Goal: Information Seeking & Learning: Learn about a topic

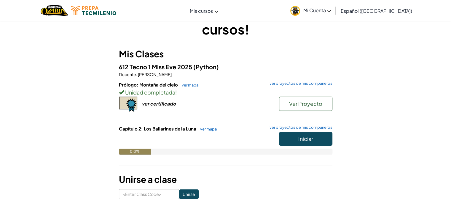
scroll to position [28, 0]
click at [287, 136] on button "Iniciar" at bounding box center [305, 138] width 53 height 14
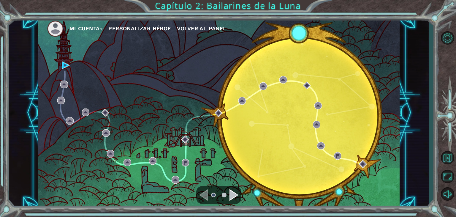
click at [232, 200] on div "Navigate to the next page" at bounding box center [233, 195] width 9 height 12
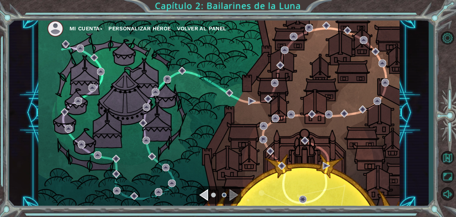
click at [203, 193] on div "Navigate to the previous page" at bounding box center [203, 195] width 9 height 12
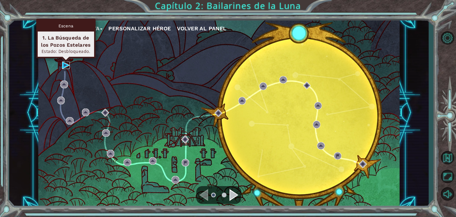
click at [64, 63] on img at bounding box center [66, 65] width 8 height 8
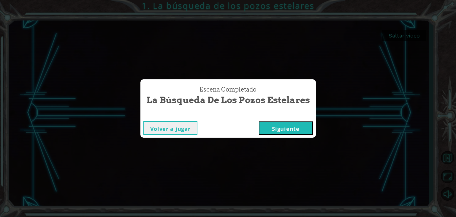
click at [285, 127] on button "Siguiente" at bounding box center [286, 127] width 54 height 13
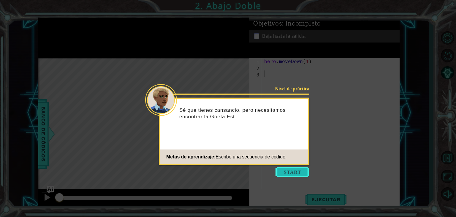
click at [299, 171] on button "Start" at bounding box center [292, 171] width 34 height 9
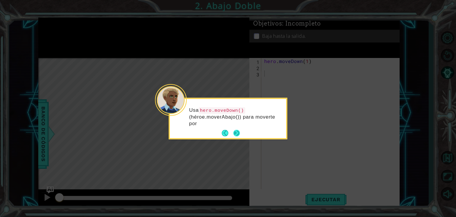
click at [234, 130] on button "Next" at bounding box center [236, 133] width 7 height 7
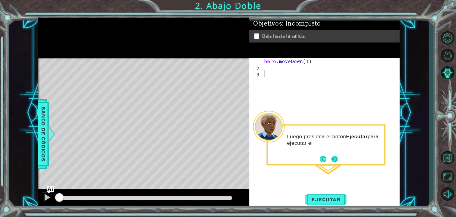
click at [334, 162] on button "Next" at bounding box center [334, 158] width 11 height 11
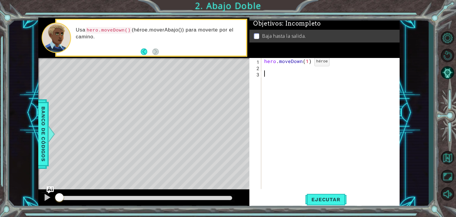
click at [304, 63] on div "hero . moveDown ( 1 )" at bounding box center [332, 129] width 138 height 143
type textarea "hero.moveDown(3)"
click at [328, 199] on span "Ejecutar" at bounding box center [325, 199] width 41 height 6
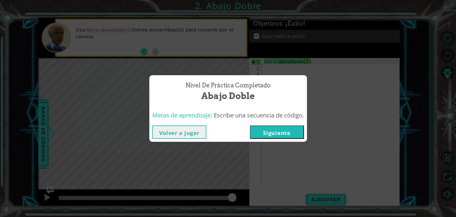
click at [292, 133] on button "Siguiente" at bounding box center [277, 131] width 54 height 13
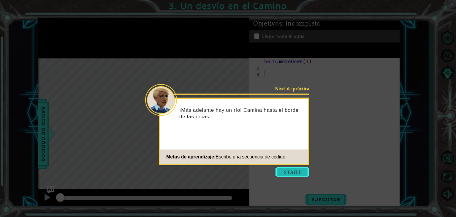
click at [292, 171] on button "Start" at bounding box center [292, 171] width 34 height 9
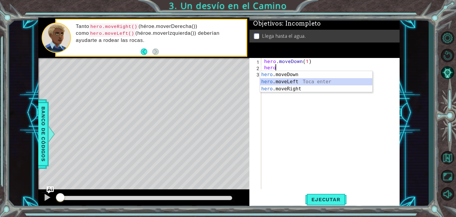
click at [292, 80] on div "hero .moveDown Toca enter hero .moveLeft Toca enter hero .moveRight Toca enter" at bounding box center [316, 89] width 112 height 36
type textarea "hero.moveLeft(1)"
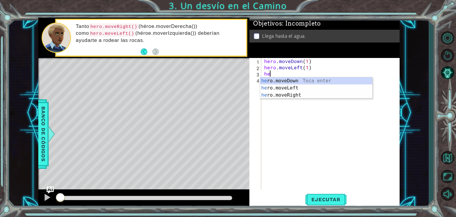
click at [299, 79] on div "he ro.moveDown Toca enter he ro.moveLeft Toca enter he ro.moveRight Toca enter" at bounding box center [316, 95] width 112 height 36
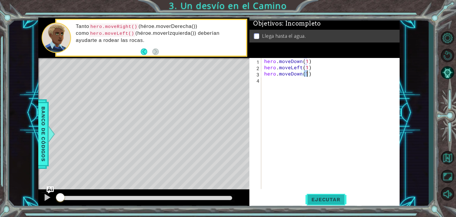
type textarea "hero.moveDown(1)"
click at [337, 203] on button "Ejecutar" at bounding box center [325, 199] width 41 height 15
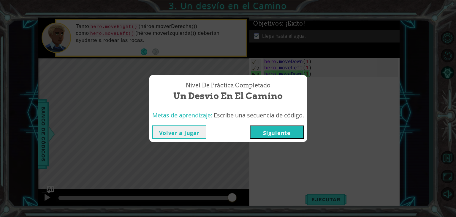
click at [276, 134] on button "Siguiente" at bounding box center [277, 131] width 54 height 13
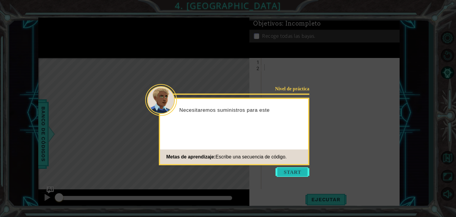
click at [296, 176] on button "Start" at bounding box center [292, 171] width 34 height 9
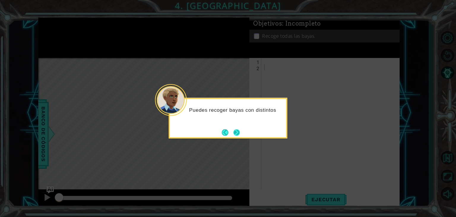
click at [233, 131] on button "Next" at bounding box center [236, 132] width 9 height 9
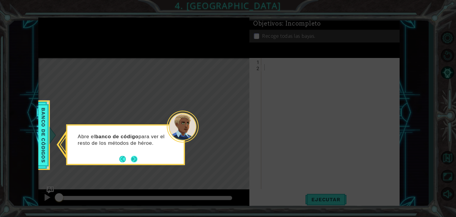
click at [135, 158] on button "Next" at bounding box center [134, 158] width 11 height 11
click at [135, 158] on button "Next" at bounding box center [134, 158] width 7 height 7
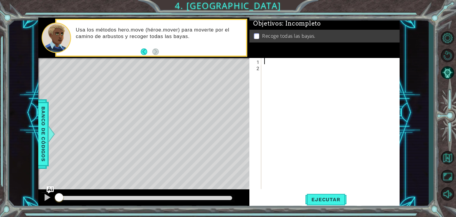
click at [281, 58] on div at bounding box center [332, 129] width 138 height 143
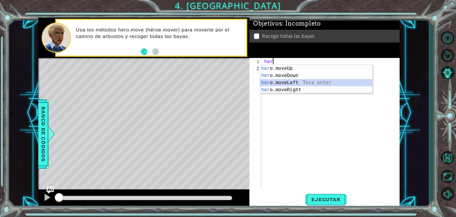
click at [301, 80] on div "her o.moveUp Toca enter her o.moveDown Toca enter her o.moveLeft [PERSON_NAME] …" at bounding box center [316, 86] width 112 height 43
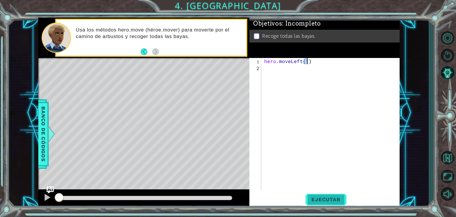
type textarea "hero.moveLeft(1)"
click at [322, 194] on button "Ejecutar" at bounding box center [325, 199] width 41 height 15
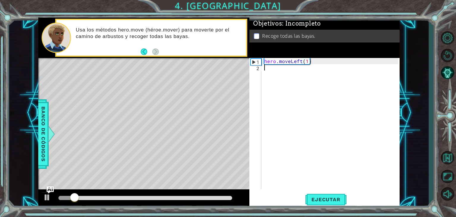
click at [326, 79] on div "hero . moveLeft ( 1 )" at bounding box center [332, 129] width 138 height 143
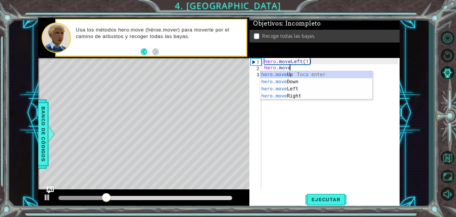
scroll to position [0, 1]
click at [312, 61] on div "hero . moveLeft ( 1 ) hero . mover" at bounding box center [332, 129] width 138 height 143
type textarea "hero.moveLeft(1)"
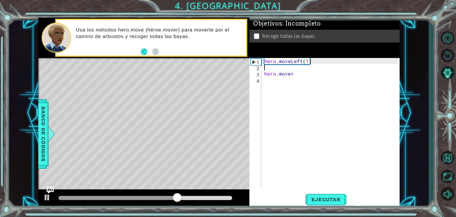
scroll to position [0, 0]
type textarea "hero.moveLeft(1)"
click at [265, 60] on div "hero . moveLeft ( 1 ) hero . mover" at bounding box center [332, 129] width 138 height 143
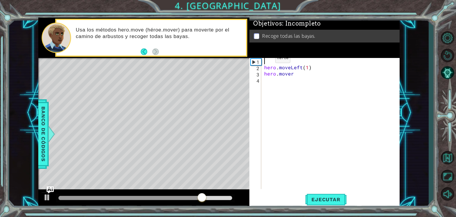
click at [265, 60] on div "hero . moveLeft ( 1 ) hero . mover" at bounding box center [332, 129] width 138 height 143
type textarea "for i in range (3)"
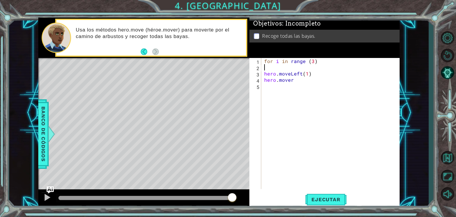
scroll to position [0, 0]
type textarea "for i in range (3):"
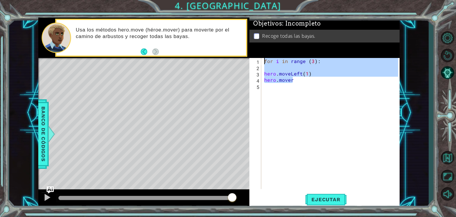
drag, startPoint x: 294, startPoint y: 79, endPoint x: 253, endPoint y: 62, distance: 44.3
click at [253, 62] on div "1 2 3 4 5 for i in range ( 3 ) : hero . moveLeft ( 1 ) hero . mover ההההההההההה…" at bounding box center [323, 123] width 149 height 131
click at [280, 74] on div "for i in range ( 3 ) : hero . moveLeft ( 1 ) hero . mover" at bounding box center [330, 123] width 135 height 131
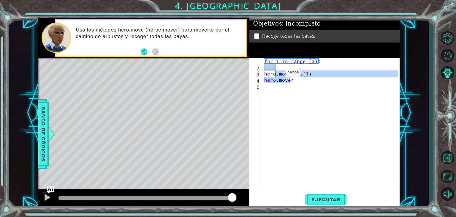
drag, startPoint x: 289, startPoint y: 79, endPoint x: 275, endPoint y: 74, distance: 14.7
click at [275, 74] on div "for i in range ( 3 ) : hero . moveLeft ( 1 ) hero . mover" at bounding box center [332, 129] width 138 height 143
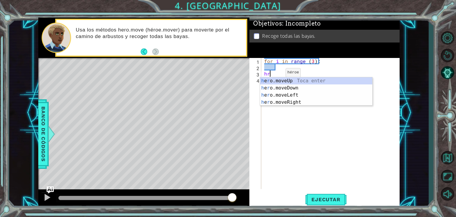
type textarea "h"
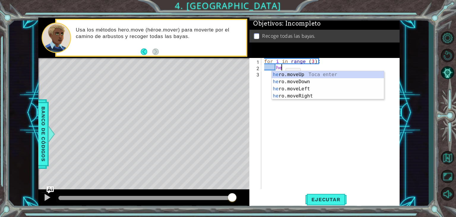
scroll to position [0, 1]
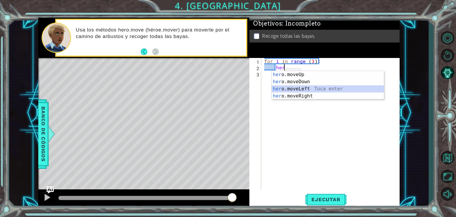
click at [307, 90] on div "her o.moveUp Toca enter her o.moveDown Toca enter her o.moveLeft [PERSON_NAME] …" at bounding box center [328, 92] width 112 height 43
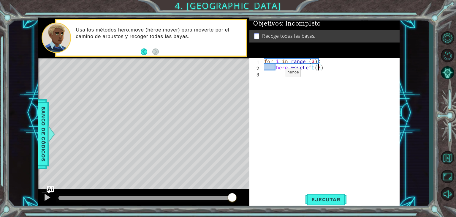
scroll to position [0, 3]
type textarea "hero.moveLeft()"
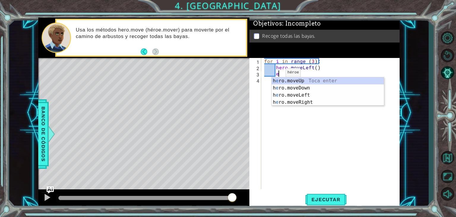
scroll to position [0, 0]
click at [310, 87] on div "h e ro.moveUp Toca enter h e ro.moveDown Toca enter h e ro.moveLeft Toca enter …" at bounding box center [328, 98] width 112 height 43
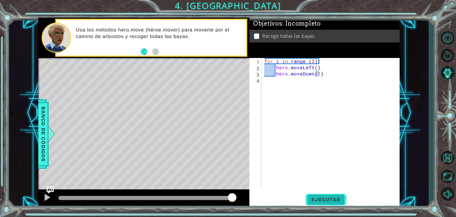
click at [336, 198] on span "Ejecutar" at bounding box center [325, 199] width 41 height 6
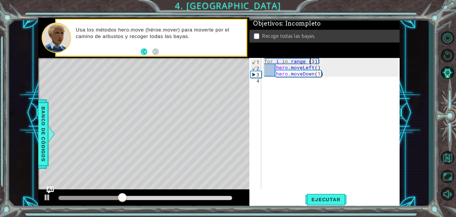
click at [311, 59] on div "for i in range ( 3 ) : hero . moveLeft ( ) hero . moveDown ( 1 )" at bounding box center [332, 129] width 138 height 143
click at [323, 198] on span "Ejecutar" at bounding box center [325, 199] width 41 height 6
click at [324, 75] on div "for i in range ( 3 ) : hero . moveLeft ( ) hero . moveDown ( 1 )" at bounding box center [332, 129] width 138 height 143
type textarea "hero.moveDown(1)"
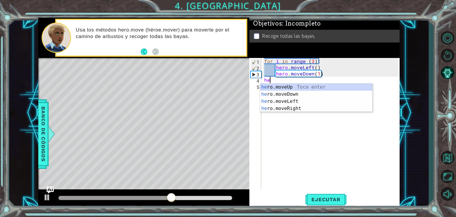
scroll to position [0, 0]
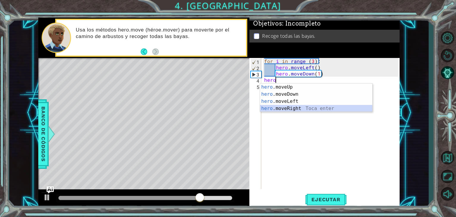
click at [310, 108] on div "hero .moveUp Toca enter hero .moveDown Toca enter hero .moveLeft Toca enter her…" at bounding box center [316, 104] width 112 height 43
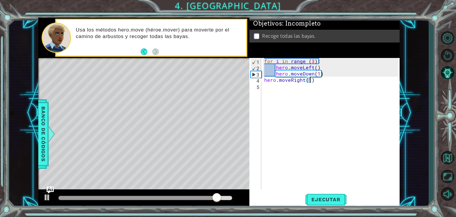
type textarea "hero.moveRight(2)"
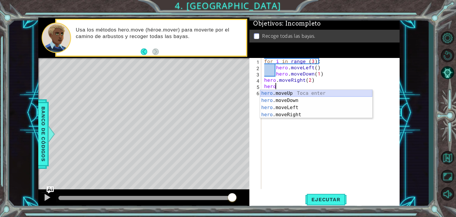
click at [293, 91] on div "hero .moveUp Toca enter hero .moveDown Toca enter hero .moveLeft Toca enter her…" at bounding box center [316, 111] width 112 height 43
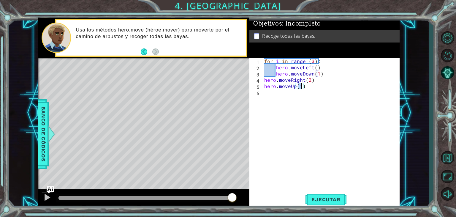
scroll to position [0, 2]
type textarea "hero.moveUp(2)"
click at [322, 197] on span "Ejecutar" at bounding box center [325, 199] width 41 height 6
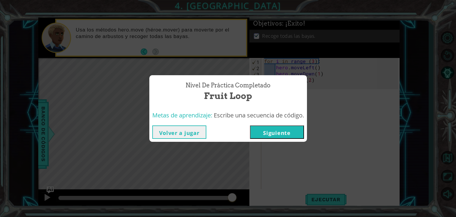
click at [284, 126] on button "Siguiente" at bounding box center [277, 131] width 54 height 13
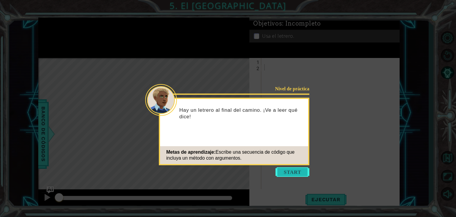
click at [283, 174] on button "Start" at bounding box center [292, 171] width 34 height 9
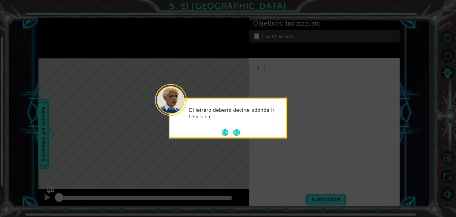
click at [241, 133] on div "El letrero debería decirte adónde ir. Usa los c" at bounding box center [228, 118] width 119 height 41
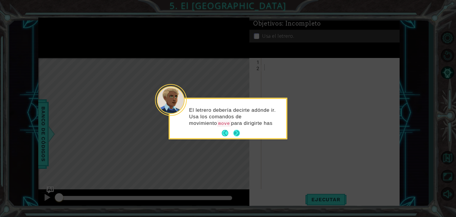
click at [237, 133] on button "Next" at bounding box center [236, 132] width 7 height 7
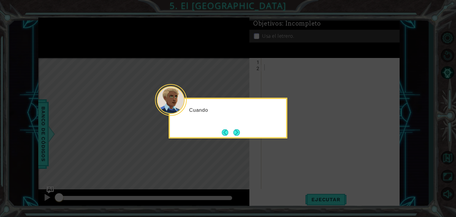
click at [237, 133] on button "Next" at bounding box center [236, 132] width 11 height 11
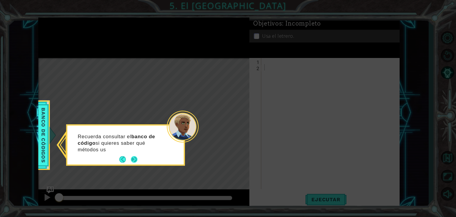
click at [134, 158] on button "Next" at bounding box center [134, 159] width 8 height 8
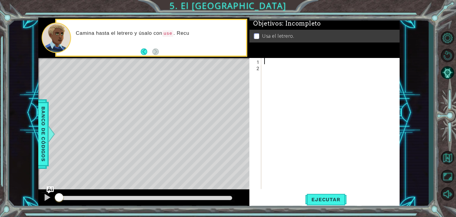
click at [269, 61] on div at bounding box center [332, 129] width 138 height 143
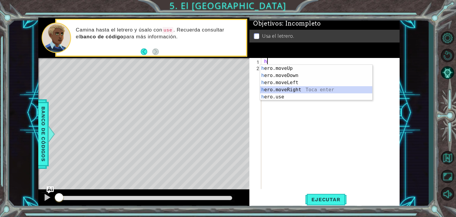
click at [312, 88] on div "h ero.moveUp Toca enter h ero.moveDown Toca enter h ero.moveLeft Toca enter h e…" at bounding box center [316, 90] width 112 height 50
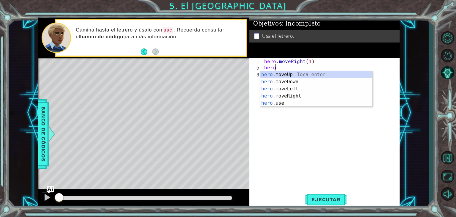
scroll to position [0, 3]
type textarea "hero.moveUp(1)"
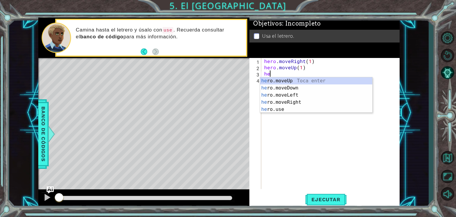
scroll to position [0, 0]
click at [295, 94] on div "hero .moveUp Toca enter hero .moveDown Toca enter hero .moveLeft Toca enter her…" at bounding box center [316, 102] width 112 height 50
type textarea "hero.moveLeft(1)"
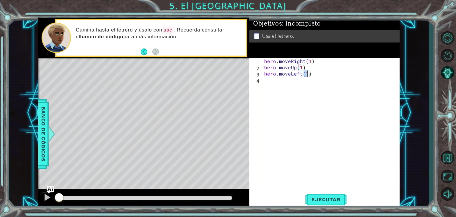
click at [287, 83] on div "hero . moveRight ( 1 ) hero . moveUp ( 1 ) hero . moveLeft ( 1 )" at bounding box center [332, 129] width 138 height 143
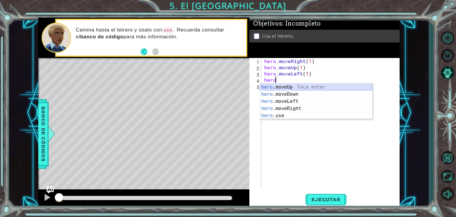
click at [287, 87] on div "hero .moveUp Toca enter hero .moveDown Toca enter hero .moveLeft Toca enter her…" at bounding box center [316, 108] width 112 height 50
type textarea "hero.moveUp(1)"
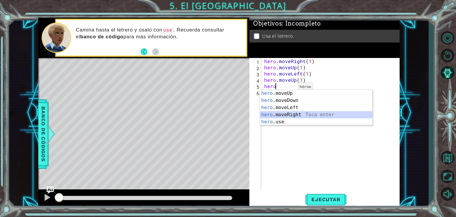
click at [294, 112] on div "hero .moveUp Toca enter hero .moveDown Toca enter hero .moveLeft Toca enter her…" at bounding box center [316, 115] width 112 height 50
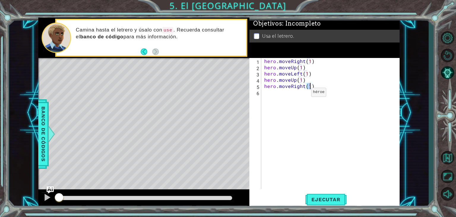
type textarea "hero.moveRight(2)"
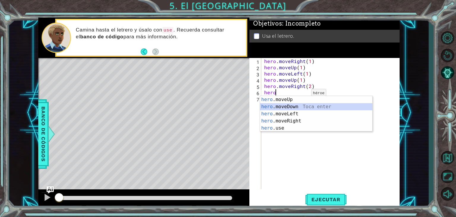
click at [297, 110] on div "hero .moveUp Toca enter hero .moveDown Toca enter hero .moveLeft Toca enter her…" at bounding box center [316, 121] width 112 height 50
type textarea "hero.moveDown(1)"
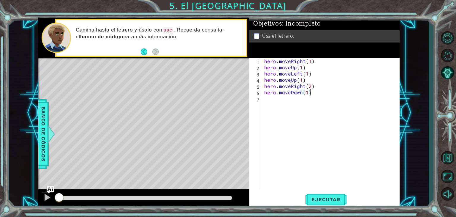
click at [317, 92] on div "hero . moveRight ( 1 ) hero . moveUp ( 1 ) hero . moveLeft ( 1 ) hero . moveUp …" at bounding box center [332, 129] width 138 height 143
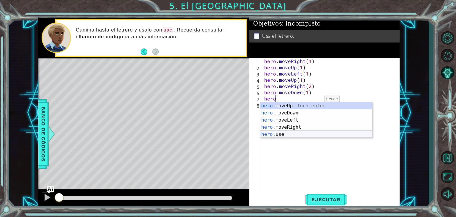
click at [297, 137] on div "hero .moveUp Toca enter hero .moveDown Toca enter hero .moveLeft Toca enter her…" at bounding box center [316, 127] width 112 height 50
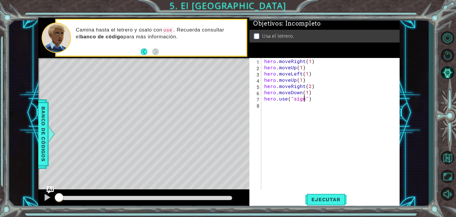
scroll to position [0, 2]
type textarea "hero.use("sign")"
click at [342, 200] on span "Ejecutar" at bounding box center [325, 199] width 41 height 6
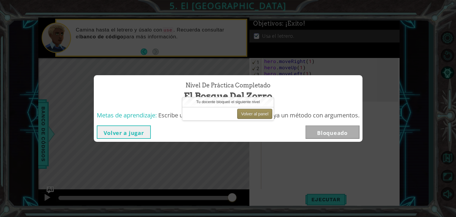
click at [254, 114] on button "Volver al panel" at bounding box center [254, 114] width 35 height 10
